Goal: Find specific page/section: Find specific page/section

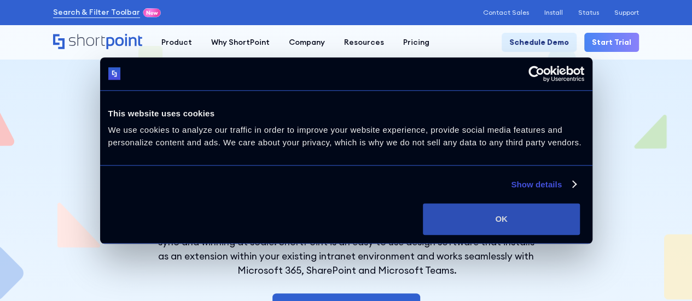
click at [580, 212] on button "OK" at bounding box center [501, 219] width 157 height 32
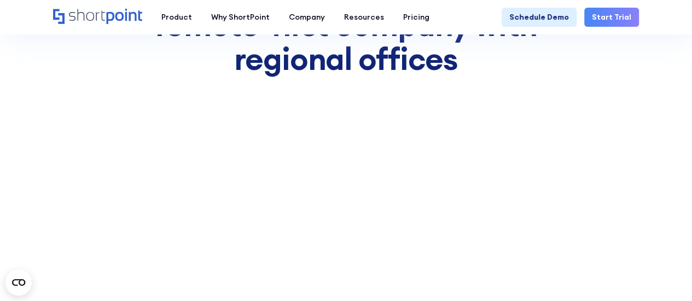
scroll to position [6218, 0]
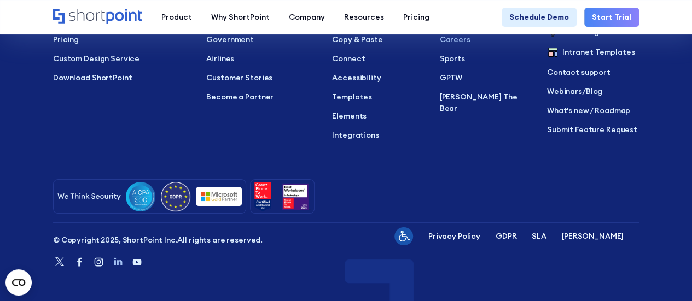
click at [119, 263] on icon "Linkedin" at bounding box center [117, 262] width 11 height 11
click at [106, 14] on icon "Home" at bounding box center [124, 16] width 36 height 15
